Goal: Task Accomplishment & Management: Complete application form

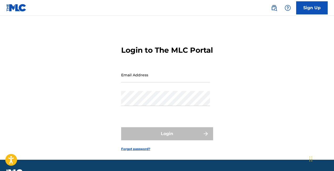
click at [146, 83] on input "Email Address" at bounding box center [165, 75] width 89 height 15
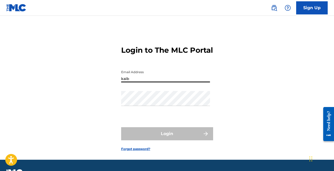
type input "[EMAIL_ADDRESS][DOMAIN_NAME]"
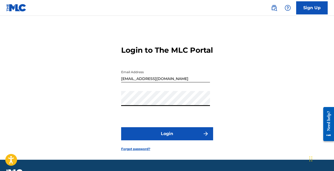
click at [155, 140] on button "Login" at bounding box center [167, 133] width 92 height 13
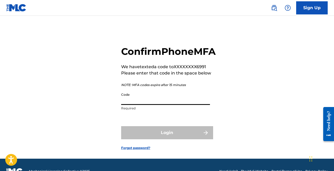
click at [138, 105] on input "Code" at bounding box center [165, 97] width 89 height 15
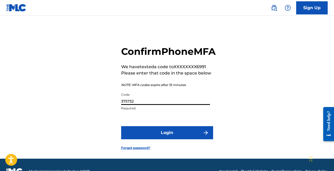
type input "375732"
click at [160, 140] on button "Login" at bounding box center [167, 132] width 92 height 13
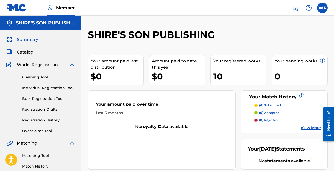
click at [46, 88] on link "Individual Registration Tool" at bounding box center [48, 88] width 53 height 6
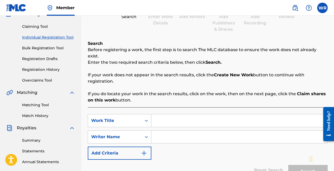
scroll to position [55, 0]
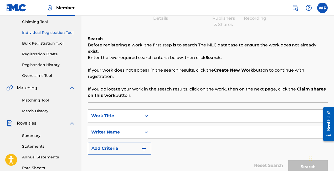
click at [185, 110] on input "Search Form" at bounding box center [239, 116] width 176 height 13
type input "Lemonade"
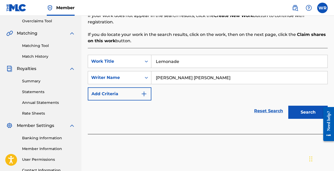
scroll to position [122, 0]
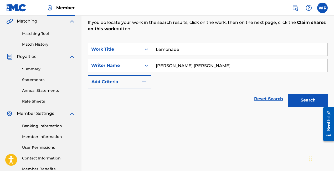
type input "William Robert Aukai Rediske"
click at [304, 101] on div "Search" at bounding box center [307, 99] width 42 height 21
click at [307, 95] on button "Search" at bounding box center [307, 100] width 39 height 13
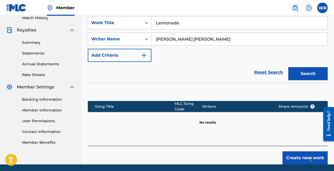
scroll to position [161, 0]
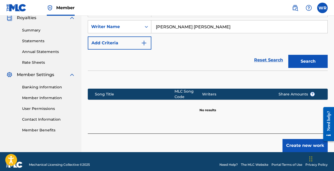
click at [287, 139] on button "Create new work" at bounding box center [304, 145] width 45 height 13
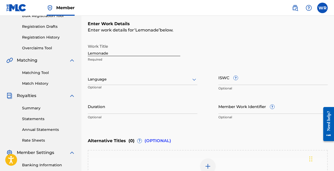
scroll to position [80, 0]
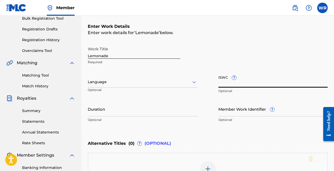
click at [228, 85] on input "ISWC ?" at bounding box center [273, 80] width 110 height 15
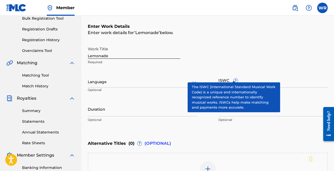
click at [235, 79] on span "?" at bounding box center [236, 81] width 4 height 4
click at [235, 78] on input "ISWC ?" at bounding box center [273, 80] width 110 height 15
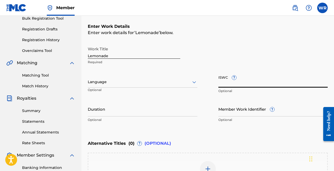
click at [140, 111] on input "Duration" at bounding box center [143, 109] width 110 height 15
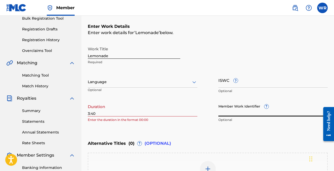
click at [88, 113] on input "3:40" at bounding box center [143, 109] width 110 height 15
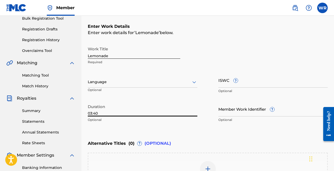
type input "03:40"
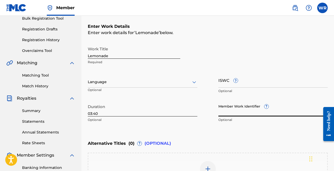
click at [241, 113] on input "Member Work Identifier ?" at bounding box center [273, 109] width 110 height 15
click at [243, 83] on input "ISWC ?" at bounding box center [273, 80] width 110 height 15
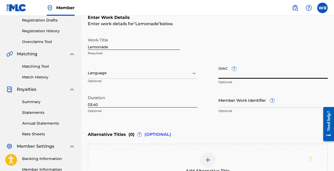
scroll to position [158, 0]
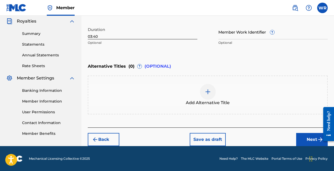
click at [300, 137] on button "Next" at bounding box center [312, 139] width 32 height 13
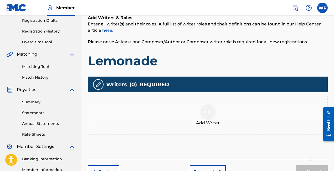
scroll to position [121, 0]
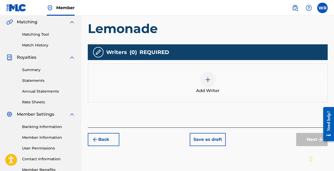
click at [205, 80] on img at bounding box center [208, 80] width 6 height 6
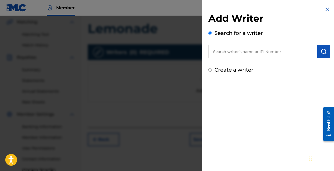
click at [222, 54] on input "text" at bounding box center [262, 51] width 109 height 13
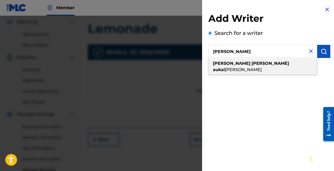
click at [218, 64] on strong "william" at bounding box center [232, 63] width 38 height 5
type input "william robert aukai rediske"
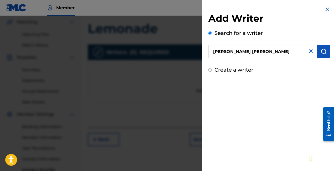
click at [327, 52] on button "submit" at bounding box center [323, 51] width 13 height 13
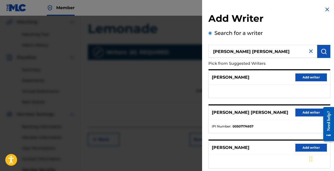
click at [304, 112] on button "Add writer" at bounding box center [311, 113] width 32 height 8
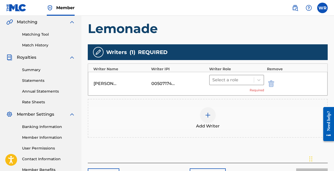
click at [252, 81] on div "Select a role" at bounding box center [232, 79] width 44 height 9
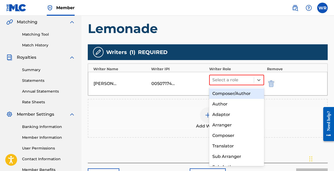
click at [241, 91] on div "Composer/Author" at bounding box center [236, 94] width 55 height 11
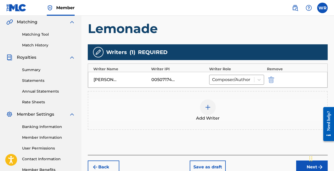
click at [208, 110] on img at bounding box center [208, 107] width 6 height 6
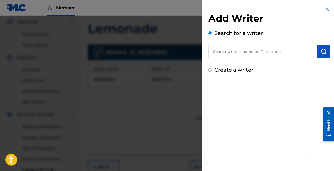
click at [242, 48] on input "text" at bounding box center [262, 51] width 109 height 13
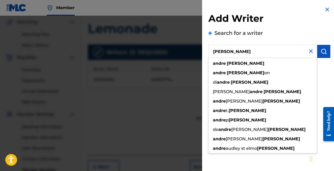
type input "Andre Davis"
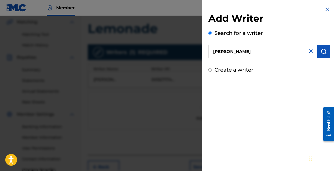
click at [322, 52] on img "submit" at bounding box center [324, 51] width 6 height 6
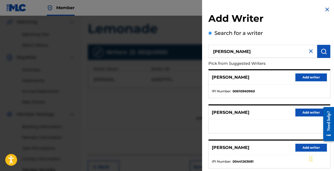
click at [307, 77] on button "Add writer" at bounding box center [311, 78] width 32 height 8
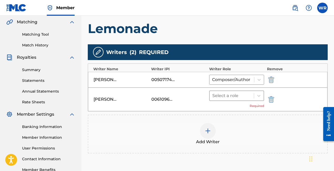
click at [243, 94] on div at bounding box center [231, 95] width 39 height 7
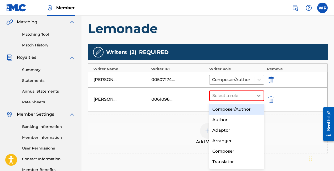
click at [234, 107] on div "Composer/Author" at bounding box center [236, 109] width 55 height 11
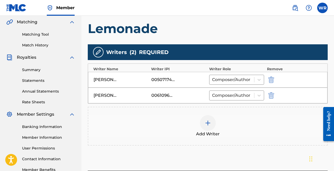
click at [208, 125] on img at bounding box center [208, 123] width 6 height 6
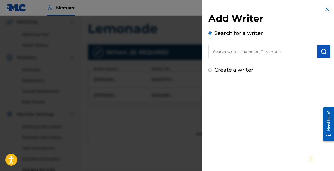
click at [244, 49] on input "text" at bounding box center [262, 51] width 109 height 13
click at [327, 53] on button "submit" at bounding box center [323, 51] width 13 height 13
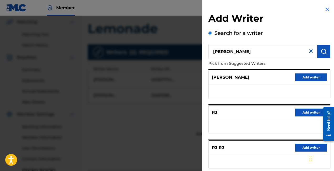
click at [240, 50] on input "RJ Hildebrandt" at bounding box center [262, 51] width 109 height 13
type input "D"
click at [325, 51] on img "submit" at bounding box center [324, 51] width 6 height 6
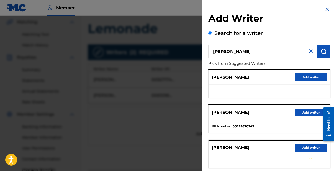
click at [237, 53] on input "Randolph Hildebrandt" at bounding box center [262, 51] width 109 height 13
click at [280, 51] on input "Randolph Charles Hildebrandt" at bounding box center [262, 51] width 109 height 13
click at [321, 49] on img "submit" at bounding box center [324, 51] width 6 height 6
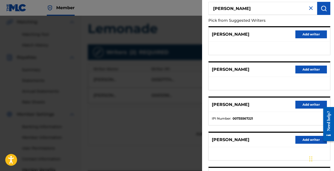
scroll to position [0, 0]
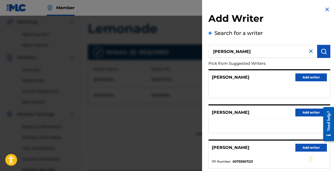
click at [288, 52] on input "Randolph Charles Hildebrandt" at bounding box center [262, 51] width 109 height 13
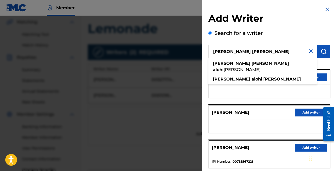
type input "William Alohi Kauhane"
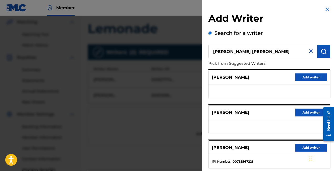
click at [324, 50] on img "submit" at bounding box center [324, 51] width 6 height 6
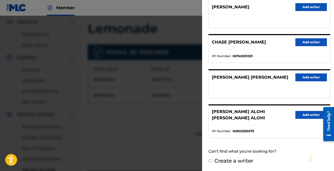
scroll to position [125, 0]
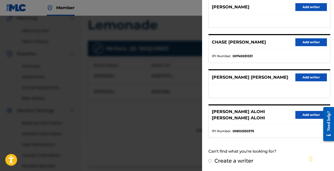
click at [300, 117] on button "Add writer" at bounding box center [311, 115] width 32 height 8
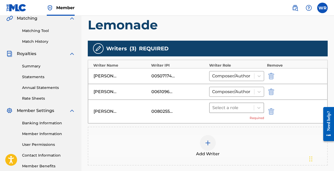
click at [232, 109] on div at bounding box center [231, 107] width 39 height 7
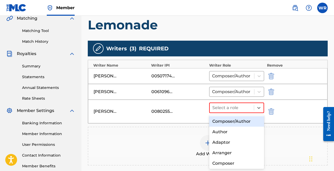
click at [227, 124] on div "Composer/Author" at bounding box center [236, 121] width 55 height 11
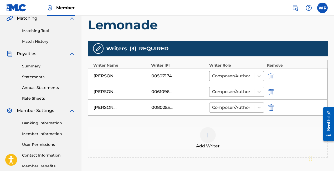
click at [208, 136] on img at bounding box center [208, 135] width 6 height 6
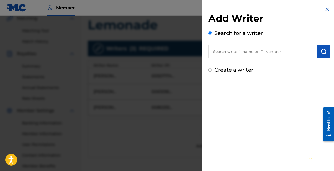
click at [240, 56] on input "text" at bounding box center [262, 51] width 109 height 13
type input "D"
type input "Andrew F. Daniels"
click at [326, 51] on button "submit" at bounding box center [323, 51] width 13 height 13
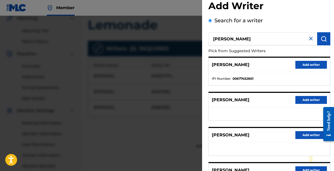
scroll to position [0, 0]
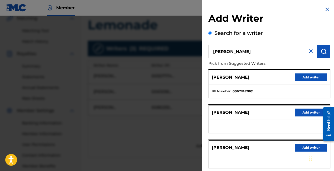
click at [309, 50] on img at bounding box center [311, 51] width 6 height 6
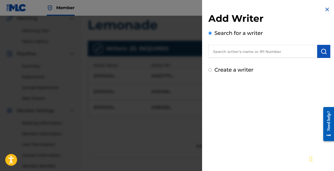
click at [324, 10] on img at bounding box center [327, 9] width 6 height 6
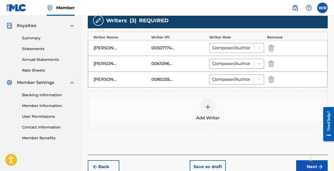
scroll to position [181, 0]
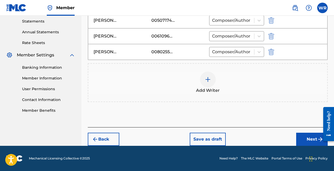
click at [300, 137] on button "Next" at bounding box center [312, 139] width 32 height 13
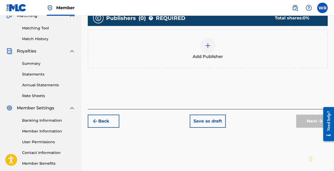
scroll to position [117, 0]
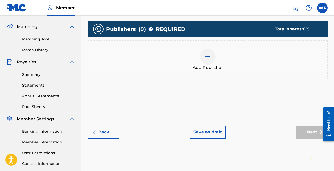
click at [206, 58] on img at bounding box center [208, 57] width 6 height 6
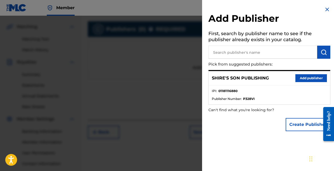
click at [232, 53] on input "text" at bounding box center [262, 52] width 109 height 13
click at [299, 76] on button "Add publisher" at bounding box center [311, 78] width 32 height 8
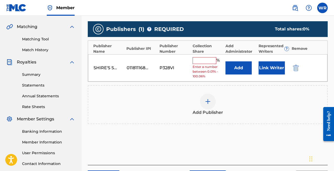
click at [199, 62] on input "text" at bounding box center [205, 60] width 24 height 7
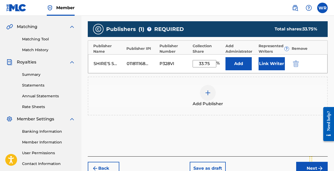
type input "33.75"
click at [277, 65] on button "Link Writer" at bounding box center [272, 63] width 26 height 13
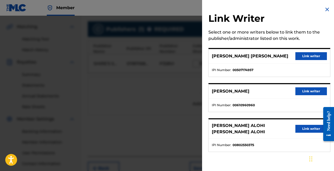
click at [313, 57] on button "Link writer" at bounding box center [311, 56] width 32 height 8
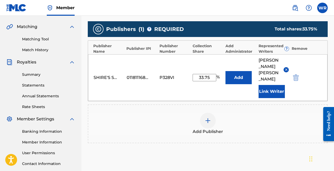
click at [207, 121] on img at bounding box center [208, 121] width 6 height 6
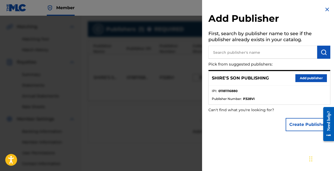
click at [221, 55] on input "text" at bounding box center [262, 52] width 109 height 13
type input "Lawless Walrus"
click at [321, 53] on img "submit" at bounding box center [324, 52] width 6 height 6
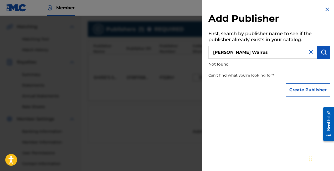
click at [304, 91] on button "Create Publisher" at bounding box center [308, 90] width 45 height 13
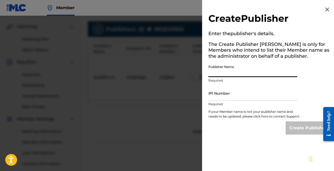
click at [233, 73] on input "Publisher Name" at bounding box center [252, 69] width 89 height 15
type input "Lawless Walrus"
click at [225, 101] on div "IPI Number Required" at bounding box center [252, 98] width 89 height 24
click at [228, 99] on input "IPI Number" at bounding box center [252, 93] width 89 height 15
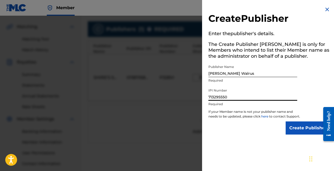
type input "713295550"
click at [304, 131] on input "Create Publisher" at bounding box center [308, 128] width 45 height 13
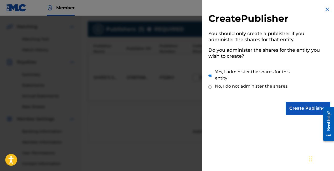
click at [211, 85] on input "No, I do not administer the shares." at bounding box center [209, 87] width 3 height 5
radio input "true"
click at [305, 110] on input "Create Publisher" at bounding box center [308, 108] width 45 height 13
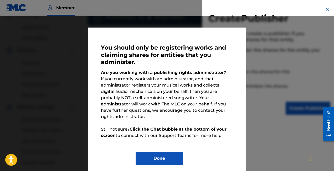
scroll to position [130, 0]
click at [162, 154] on button "Done" at bounding box center [159, 158] width 47 height 13
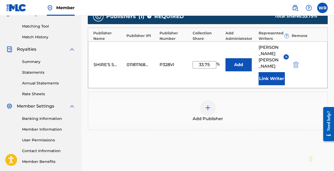
click at [207, 107] on img at bounding box center [208, 108] width 6 height 6
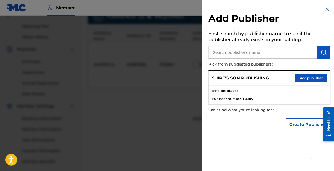
click at [239, 55] on input "text" at bounding box center [262, 52] width 109 height 13
type input "N"
type input "Nanas House publishing"
click at [321, 53] on img "submit" at bounding box center [324, 52] width 6 height 6
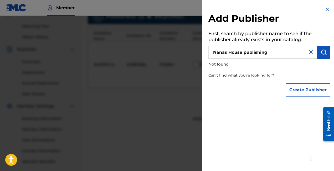
click at [326, 9] on img at bounding box center [327, 9] width 6 height 6
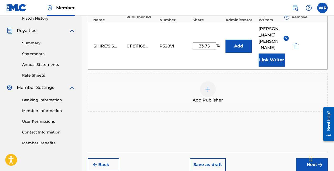
scroll to position [174, 0]
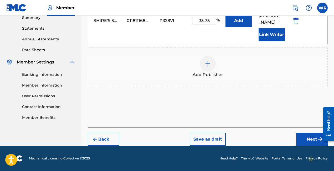
click at [305, 137] on button "Next" at bounding box center [312, 139] width 32 height 13
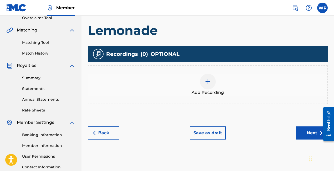
scroll to position [126, 0]
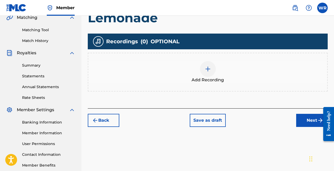
click at [210, 72] on div at bounding box center [208, 69] width 16 height 16
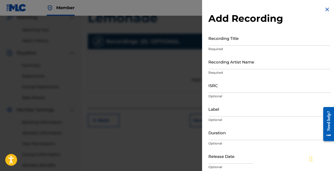
click at [229, 39] on input "Recording Title" at bounding box center [269, 38] width 122 height 15
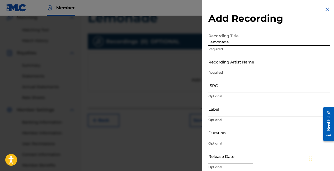
type input "Lemonade"
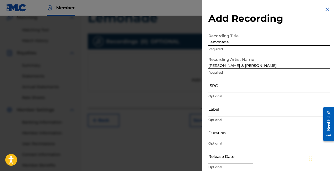
type input "Kai Boy & Drew Daniels"
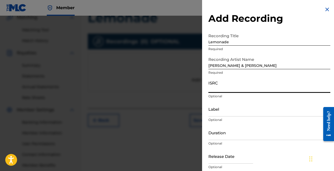
paste input "QZWFX2541685"
type input "QZWFX2541685"
click at [227, 113] on input "Label" at bounding box center [269, 109] width 122 height 15
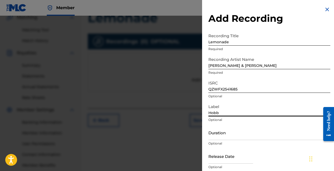
type input "Hobbit Hole Records"
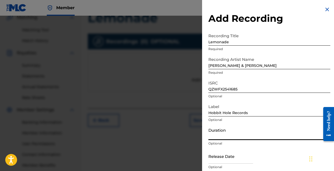
click at [235, 137] on input "Duration" at bounding box center [269, 132] width 122 height 15
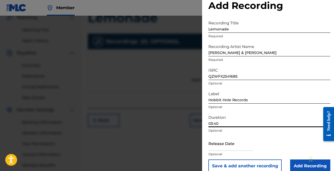
type input "03:40"
click at [230, 148] on input "text" at bounding box center [230, 143] width 45 height 15
select select "7"
select select "2025"
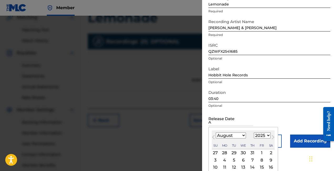
scroll to position [70, 0]
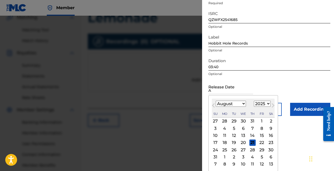
click at [262, 144] on div "22" at bounding box center [262, 143] width 6 height 6
type input "August 22 2025"
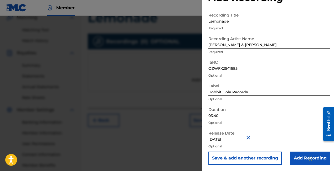
scroll to position [21, 0]
click at [290, 152] on input "Add Recording" at bounding box center [310, 158] width 40 height 13
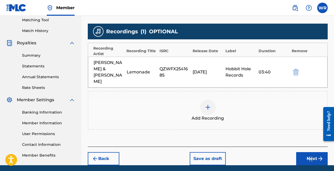
click at [297, 152] on button "Next" at bounding box center [312, 158] width 32 height 13
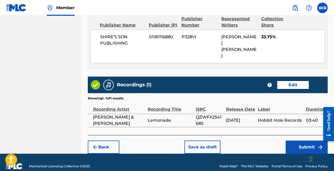
scroll to position [315, 0]
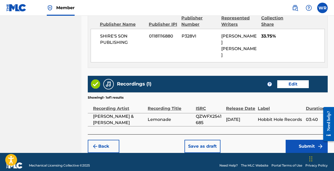
click at [290, 140] on button "Submit" at bounding box center [307, 146] width 42 height 13
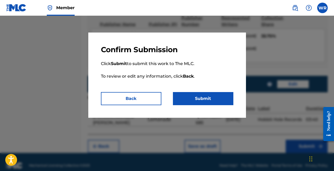
click at [207, 100] on button "Submit" at bounding box center [203, 98] width 60 height 13
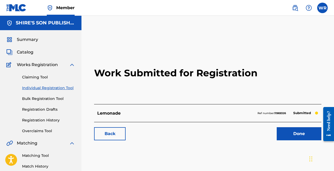
click at [280, 131] on link "Done" at bounding box center [299, 133] width 45 height 13
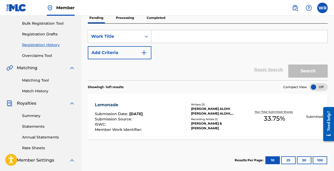
scroll to position [78, 0]
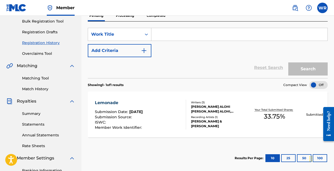
click at [215, 111] on div "KAUHANE WILLIAM ALOHI KAUHANE WILLIAM ALOHI, ANDRE DAVIS, WILLIAM ROBERT AUKAI …" at bounding box center [217, 109] width 52 height 9
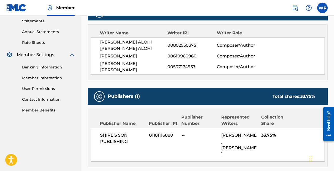
scroll to position [182, 0]
